Goal: Transaction & Acquisition: Purchase product/service

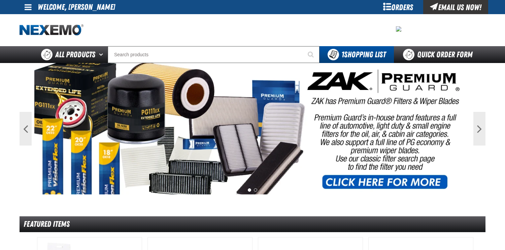
click at [408, 6] on div "Orders" at bounding box center [398, 7] width 51 height 14
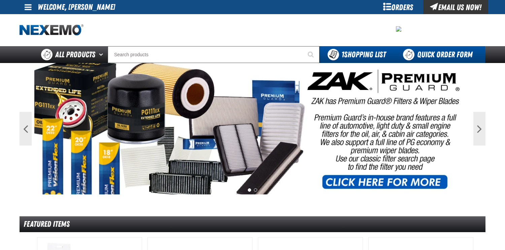
click at [437, 57] on link "Quick Order Form" at bounding box center [439, 54] width 91 height 17
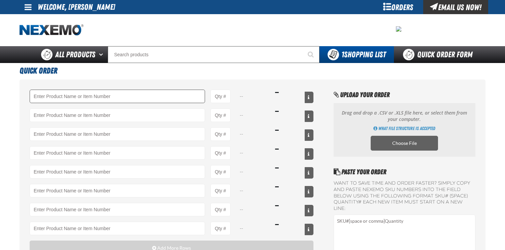
click at [115, 97] on input "Product" at bounding box center [118, 96] width 176 height 13
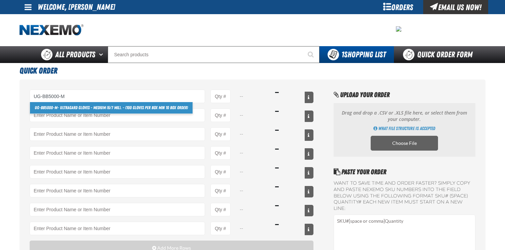
click at [133, 107] on link "UG-BB5000-M - Ultragard gloves - Medium (6/7 mil). - (100 gloves per box MIN 10…" at bounding box center [111, 107] width 163 height 11
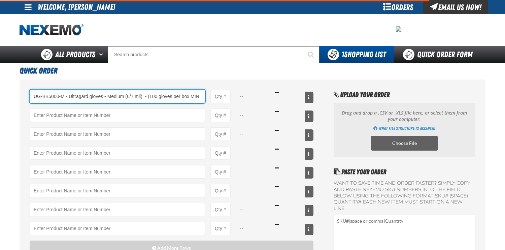
scroll to position [0, 28]
type input "UG-BB5000-M - Ultragard gloves - Medium (6/7 mil). - (100 gloves per box MIN 10…"
type input "1"
select select "box"
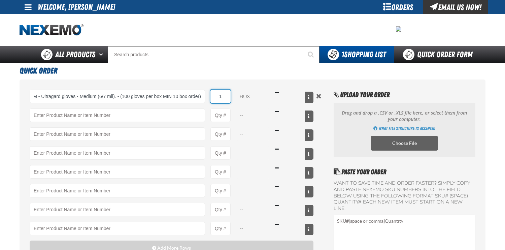
scroll to position [0, 0]
drag, startPoint x: 224, startPoint y: 95, endPoint x: 209, endPoint y: 97, distance: 14.7
click at [209, 97] on div "UG-BB5000-M - Ultragard gloves - Medium (6/7 mil). - (100 gloves per box MIN 10…" at bounding box center [172, 96] width 284 height 13
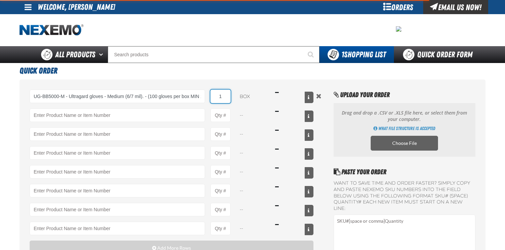
type input "UG-BB5000-M - Ultragard gloves - Medium (6/7 mil). - (100 gloves per box MIN 10…"
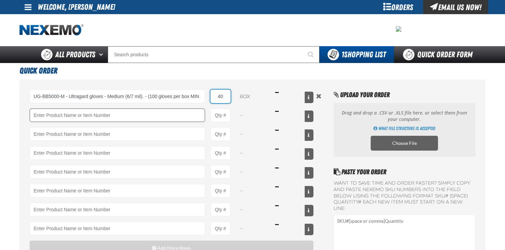
type input "40"
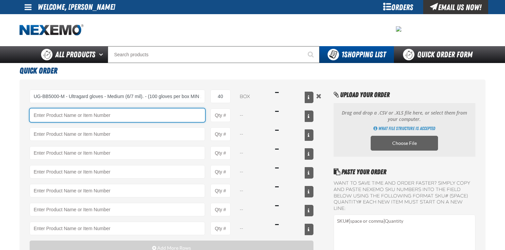
click at [170, 111] on input "Product" at bounding box center [118, 114] width 176 height 13
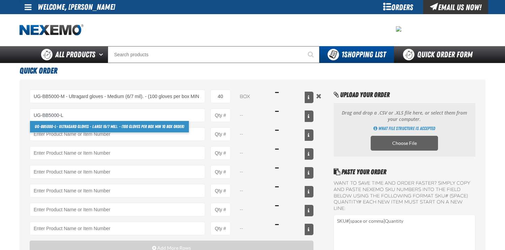
click at [148, 128] on link "UG-BB5000-L - Ultragard gloves - Large (6/7 mil). - (100 gloves per box MIN 10 …" at bounding box center [109, 126] width 159 height 11
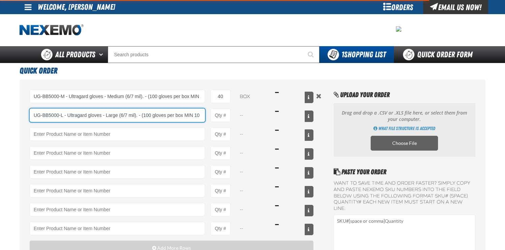
scroll to position [0, 22]
type input "UG-BB5000-L - Ultragard gloves - Large (6/7 mil). - (100 gloves per box MIN 10 …"
type input "1"
select select "box"
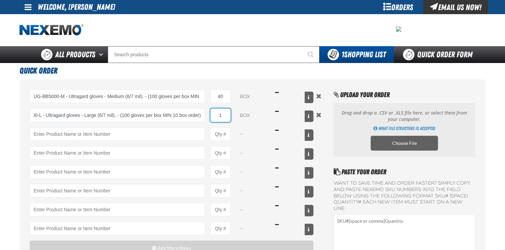
scroll to position [0, 0]
drag, startPoint x: 225, startPoint y: 116, endPoint x: 202, endPoint y: 114, distance: 23.1
click at [202, 114] on div "UG-BB5000-L - Ultragard gloves - Large (6/7 mil). - (100 gloves per box MIN 10 …" at bounding box center [172, 114] width 284 height 13
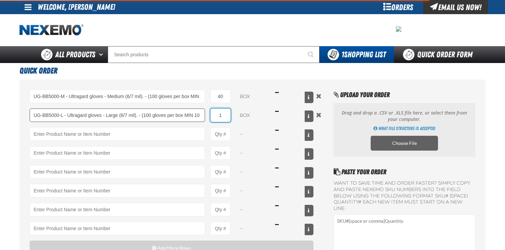
type input "UG-BB5000-L - Ultragard gloves - Large (6/7 mil). - (100 gloves per box MIN 10 …"
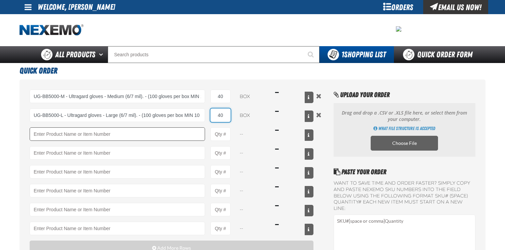
type input "40"
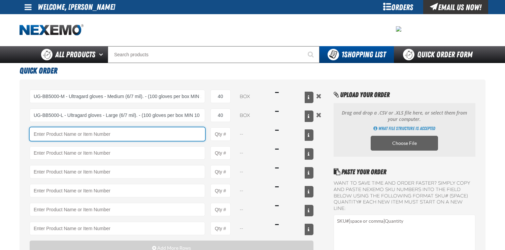
click at [131, 135] on input "Product" at bounding box center [118, 133] width 176 height 13
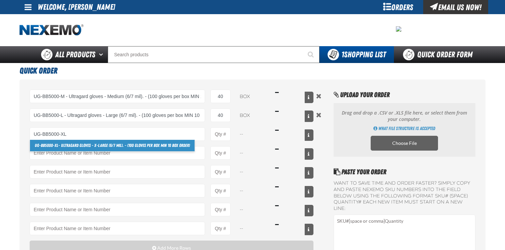
click at [127, 145] on link "UG-BB5000-XL - Ultragard gloves - X-Large (6/7 mil). - (100 gloves per box MIN …" at bounding box center [112, 145] width 165 height 11
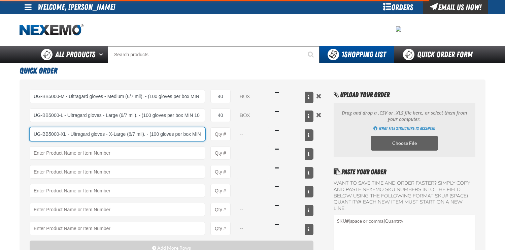
scroll to position [0, 29]
type input "UG-BB5000-XL - Ultragard gloves - X-Large (6/7 mil). - (100 gloves per box MIN …"
type input "1"
select select "box"
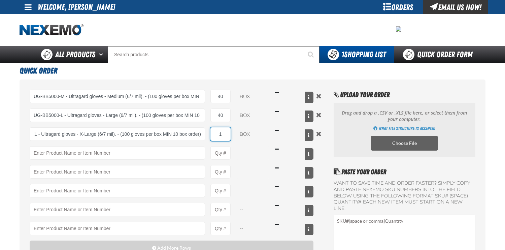
scroll to position [0, 0]
drag, startPoint x: 221, startPoint y: 134, endPoint x: 214, endPoint y: 133, distance: 7.1
click at [215, 133] on input "1" at bounding box center [221, 133] width 20 height 13
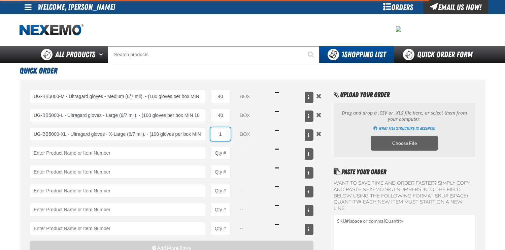
type input "UG-BB5000-XL - Ultragard gloves - X-Large (6/7 mil). - (100 gloves per box MIN …"
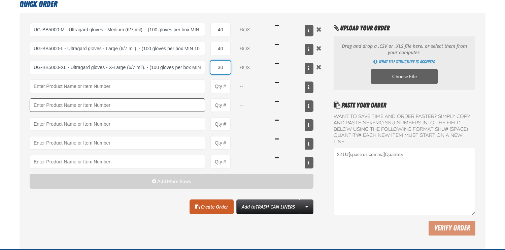
scroll to position [67, 0]
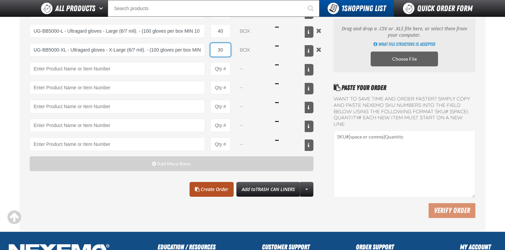
type input "30"
click at [203, 187] on link "Create Order" at bounding box center [212, 189] width 44 height 15
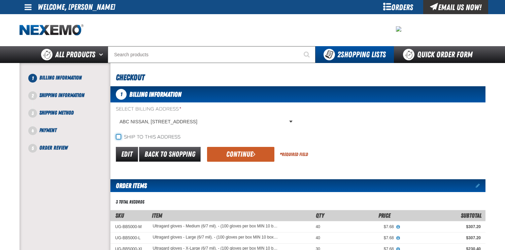
click at [119, 135] on input "Ship to this address" at bounding box center [118, 136] width 5 height 5
checkbox input "true"
click at [223, 153] on button "Continue" at bounding box center [240, 154] width 67 height 15
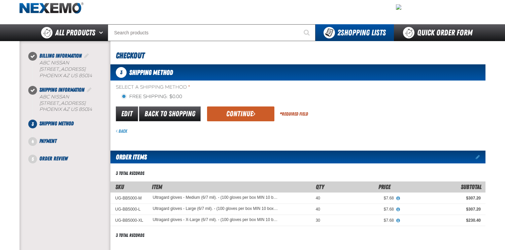
scroll to position [34, 0]
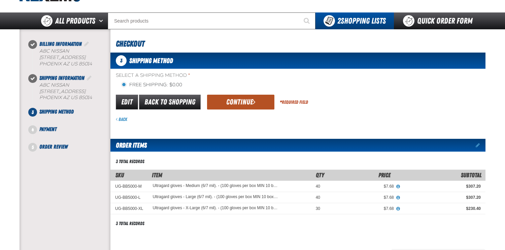
click at [249, 106] on button "Continue" at bounding box center [240, 102] width 67 height 15
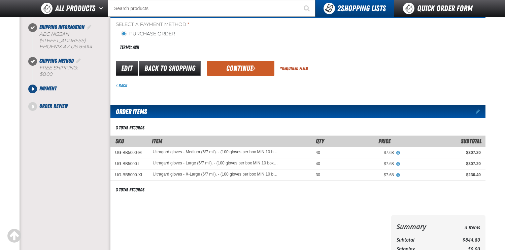
scroll to position [67, 0]
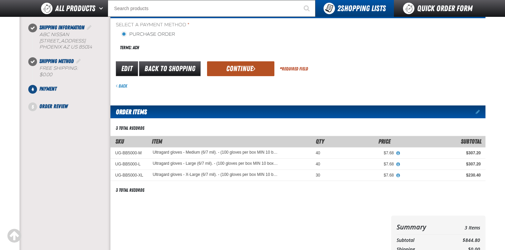
click at [238, 74] on button "Continue" at bounding box center [240, 68] width 67 height 15
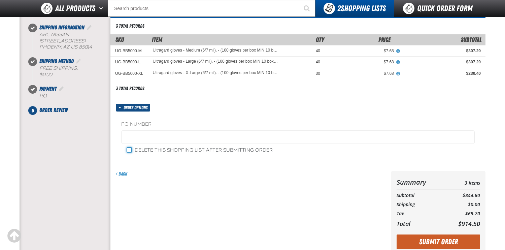
click at [132, 152] on input "Delete this shopping list after submitting order" at bounding box center [129, 149] width 5 height 5
checkbox input "true"
click at [127, 203] on div "Back" at bounding box center [249, 213] width 278 height 84
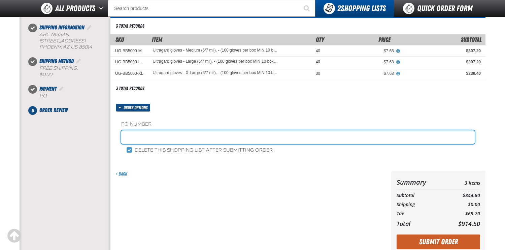
click at [147, 136] on input "text" at bounding box center [298, 136] width 354 height 13
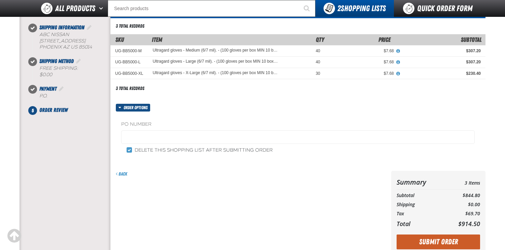
click at [43, 214] on div "Billing Information ABC NISSAN PHOENIX" at bounding box center [65, 105] width 91 height 249
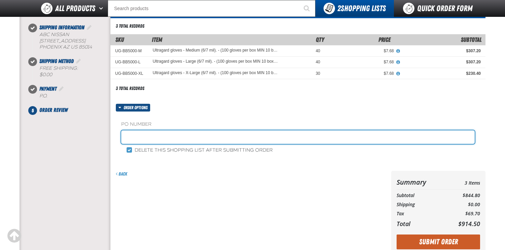
click at [152, 141] on input "text" at bounding box center [298, 136] width 354 height 13
type input "1032182"
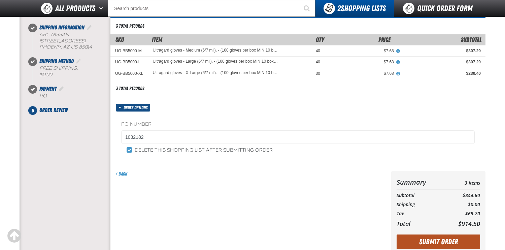
click at [440, 238] on button "Submit Order" at bounding box center [439, 241] width 84 height 15
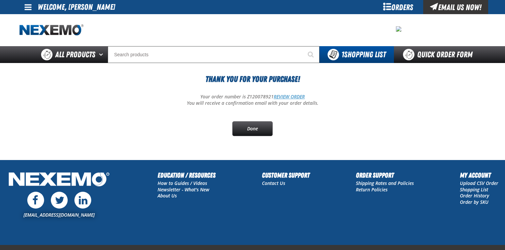
click at [293, 96] on link "REVIEW ORDER" at bounding box center [289, 96] width 31 height 6
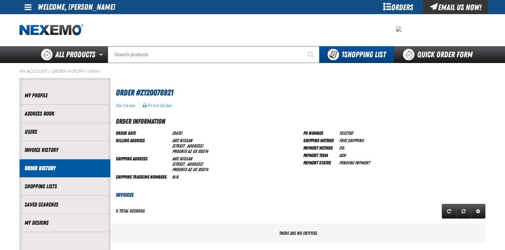
scroll to position [0, 0]
click at [165, 104] on button "Print Order" at bounding box center [157, 105] width 31 height 6
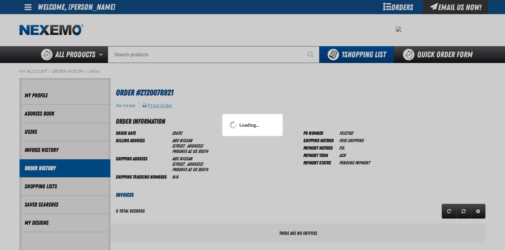
scroll to position [0, 0]
click at [247, 164] on div at bounding box center [252, 125] width 505 height 250
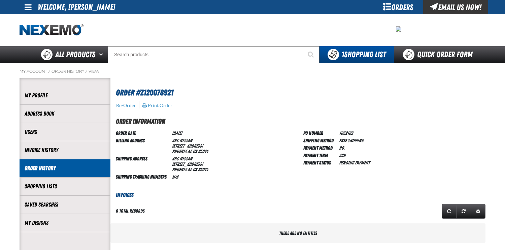
scroll to position [0, 0]
click at [178, 231] on div "There are no entities" at bounding box center [297, 233] width 375 height 20
